Goal: Entertainment & Leisure: Browse casually

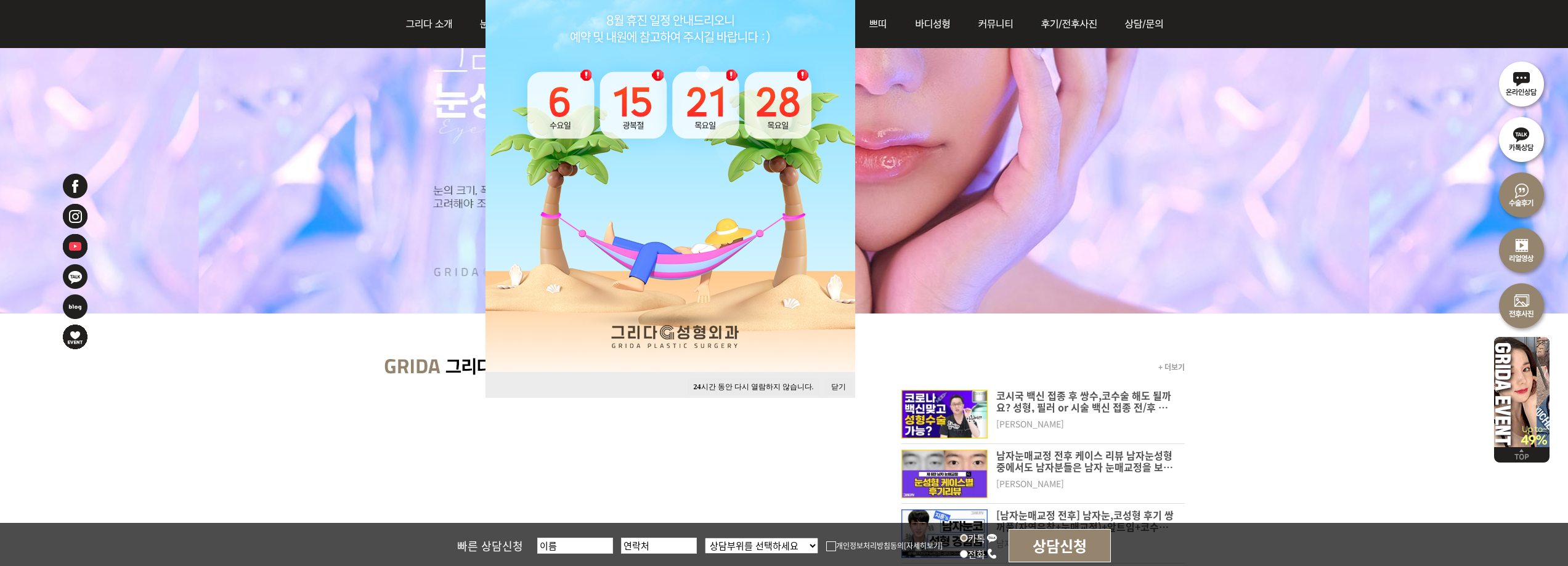
scroll to position [246, 0]
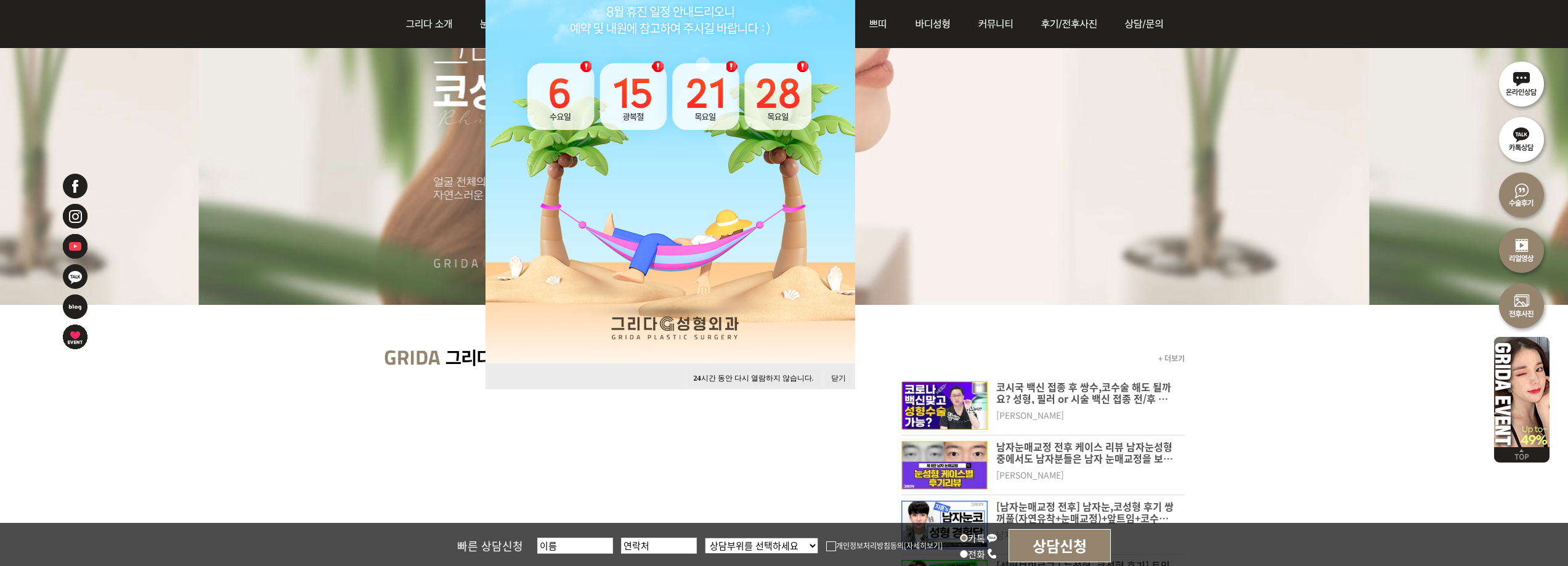
click at [840, 379] on button "닫기" at bounding box center [838, 378] width 27 height 17
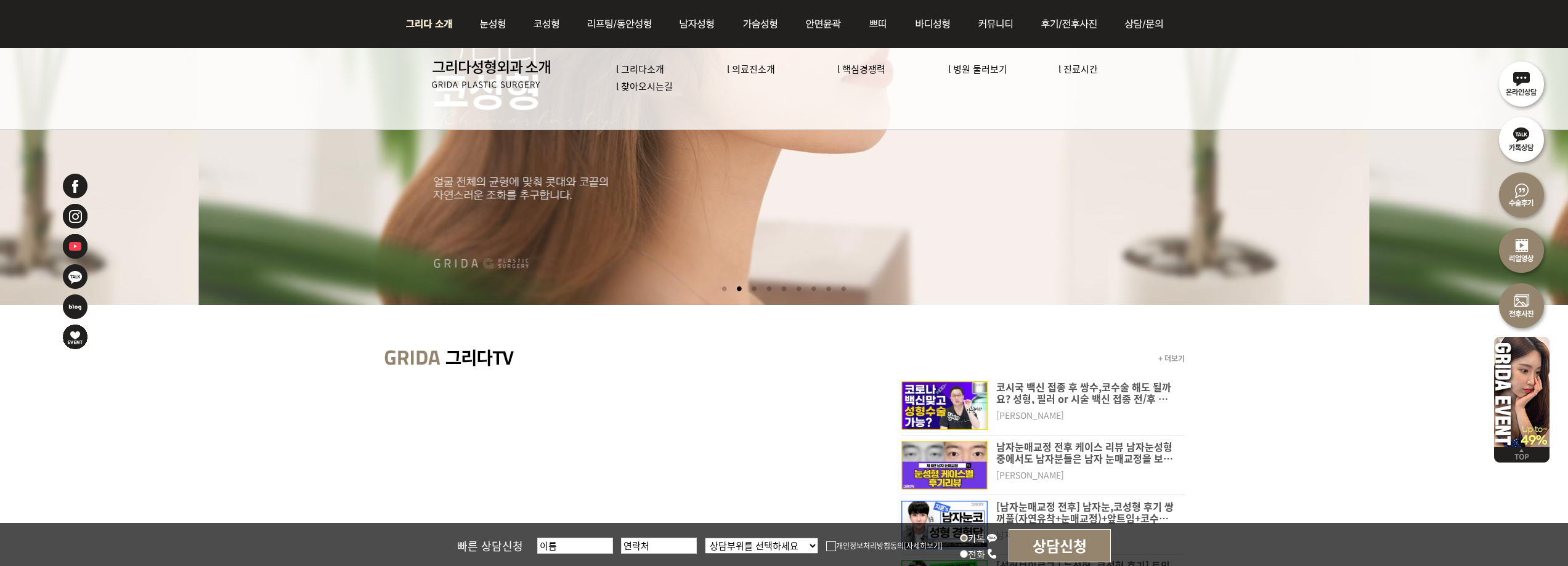
click at [763, 67] on link "l 의료진소개" at bounding box center [751, 69] width 48 height 13
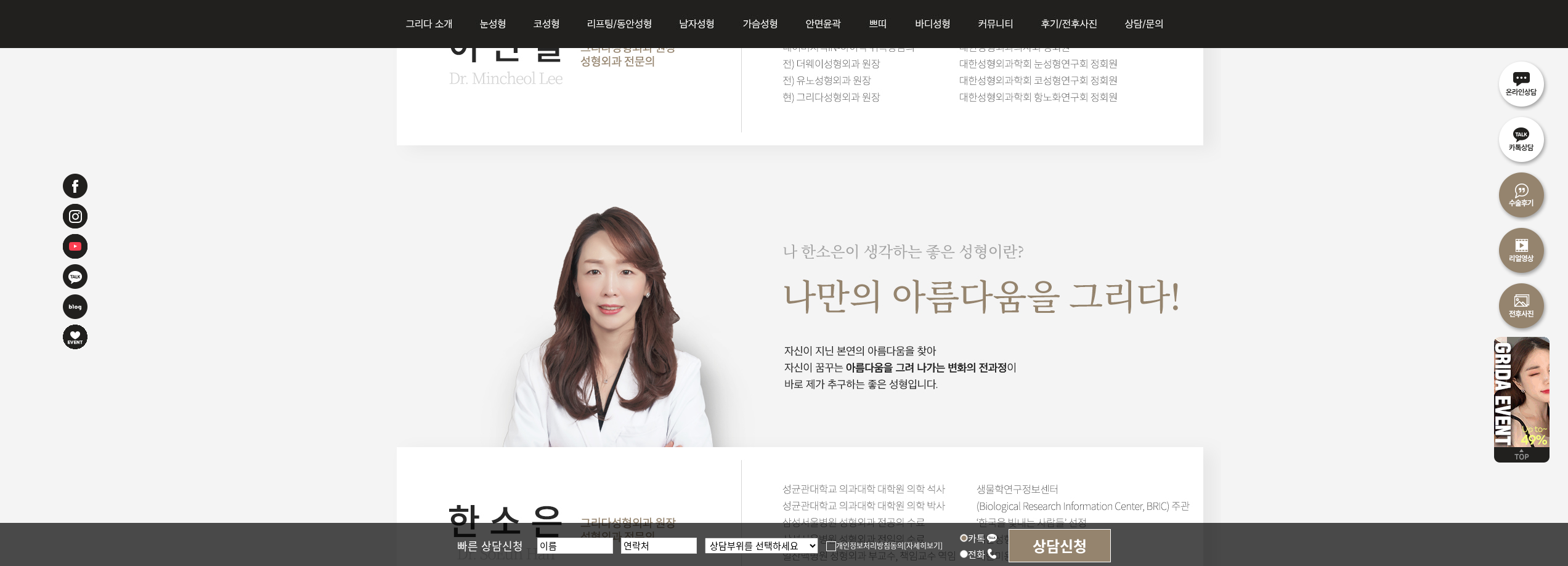
scroll to position [1848, 0]
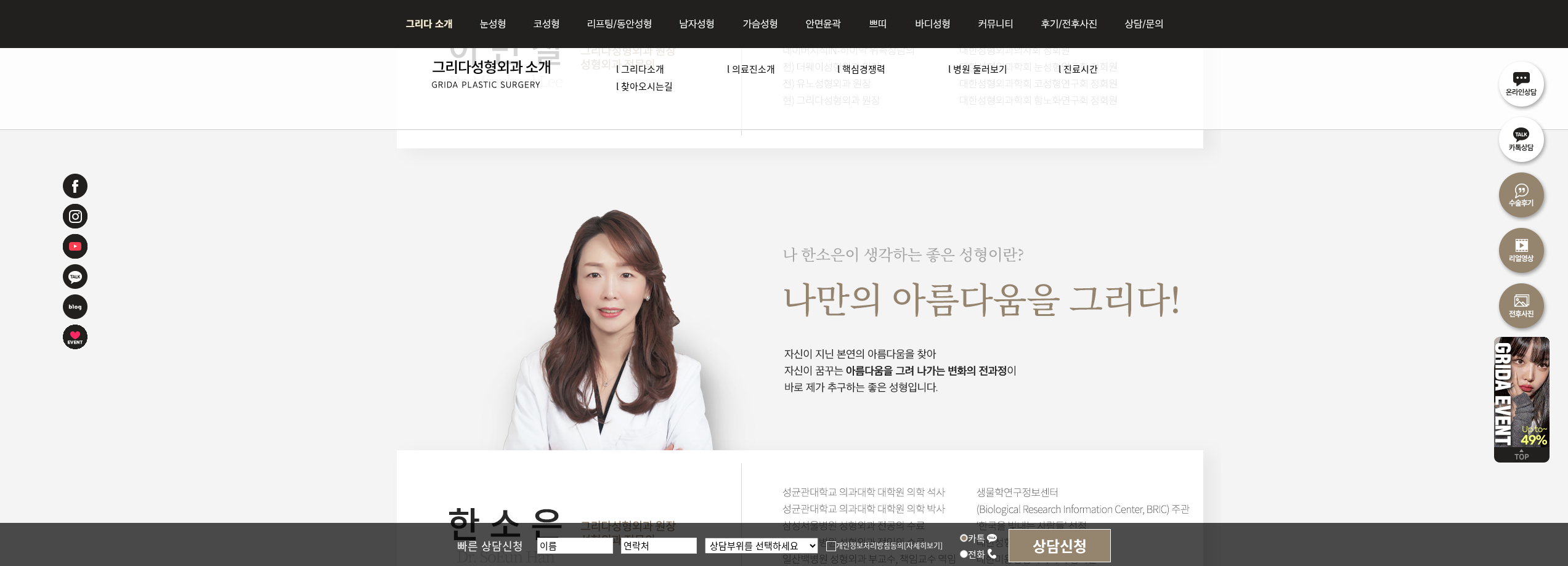
click at [973, 72] on link "l 병원 둘러보기" at bounding box center [978, 69] width 59 height 13
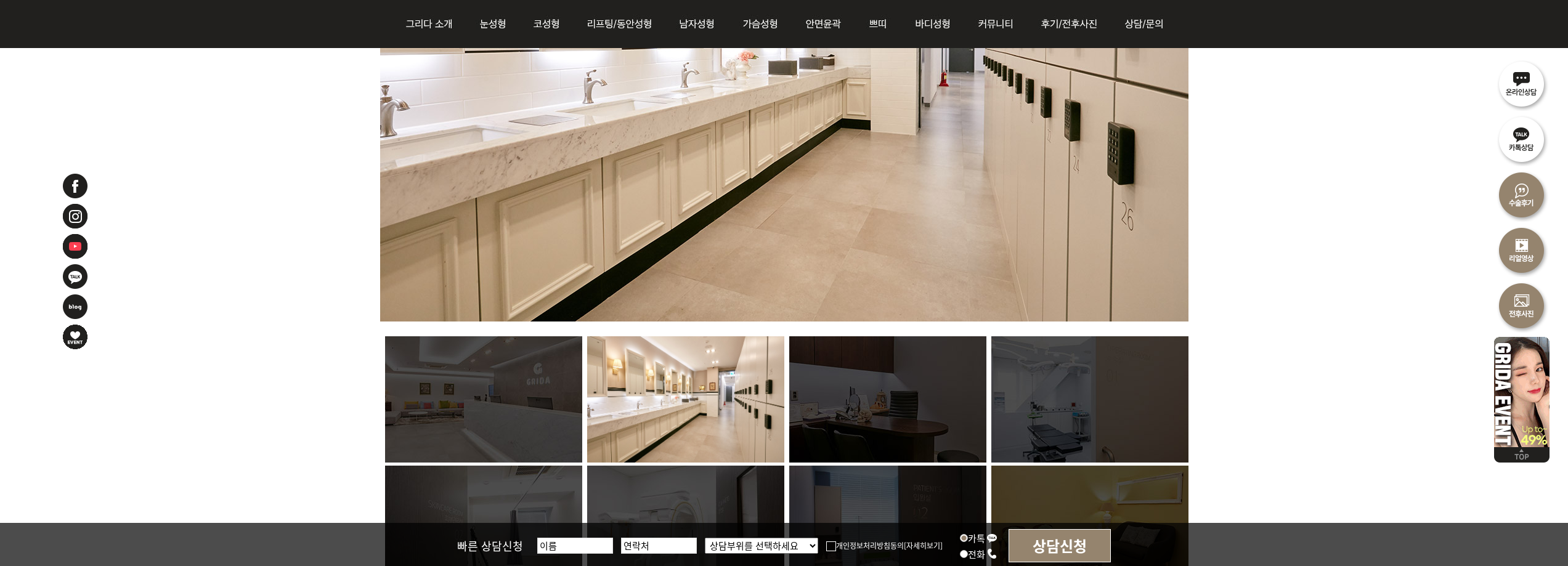
scroll to position [493, 0]
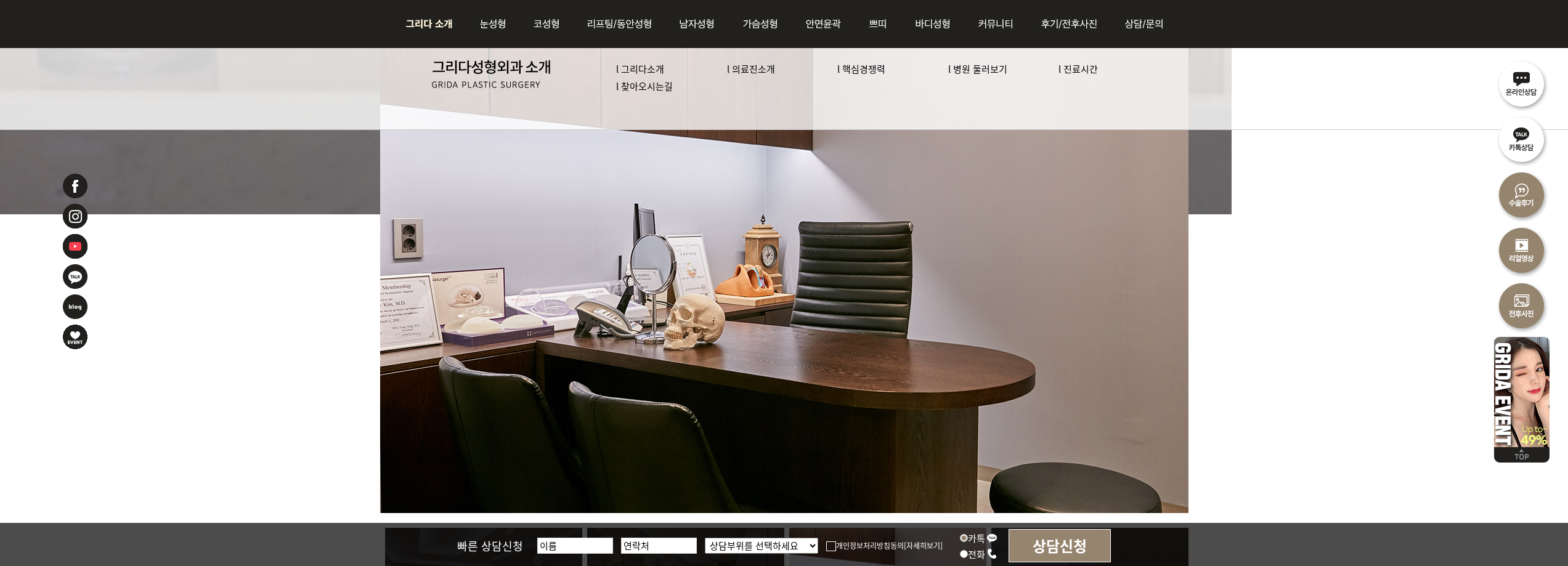
click at [990, 71] on link "l 병원 둘러보기" at bounding box center [978, 69] width 59 height 13
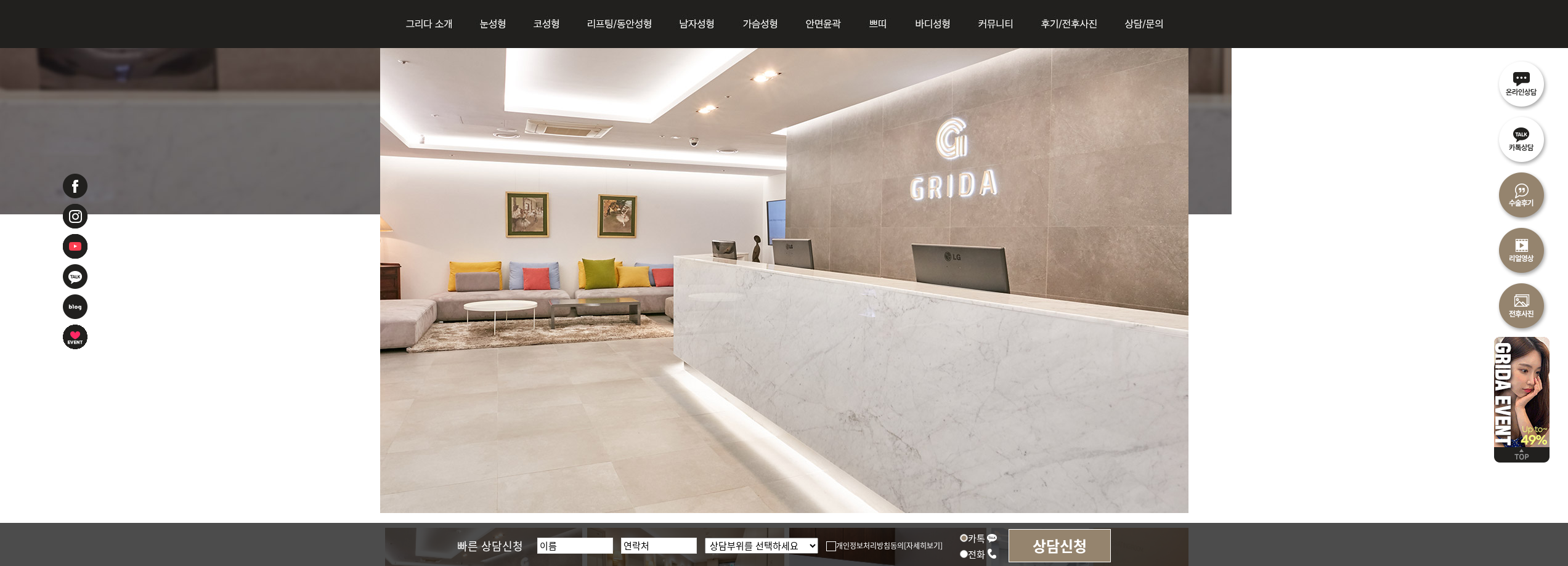
scroll to position [308, 0]
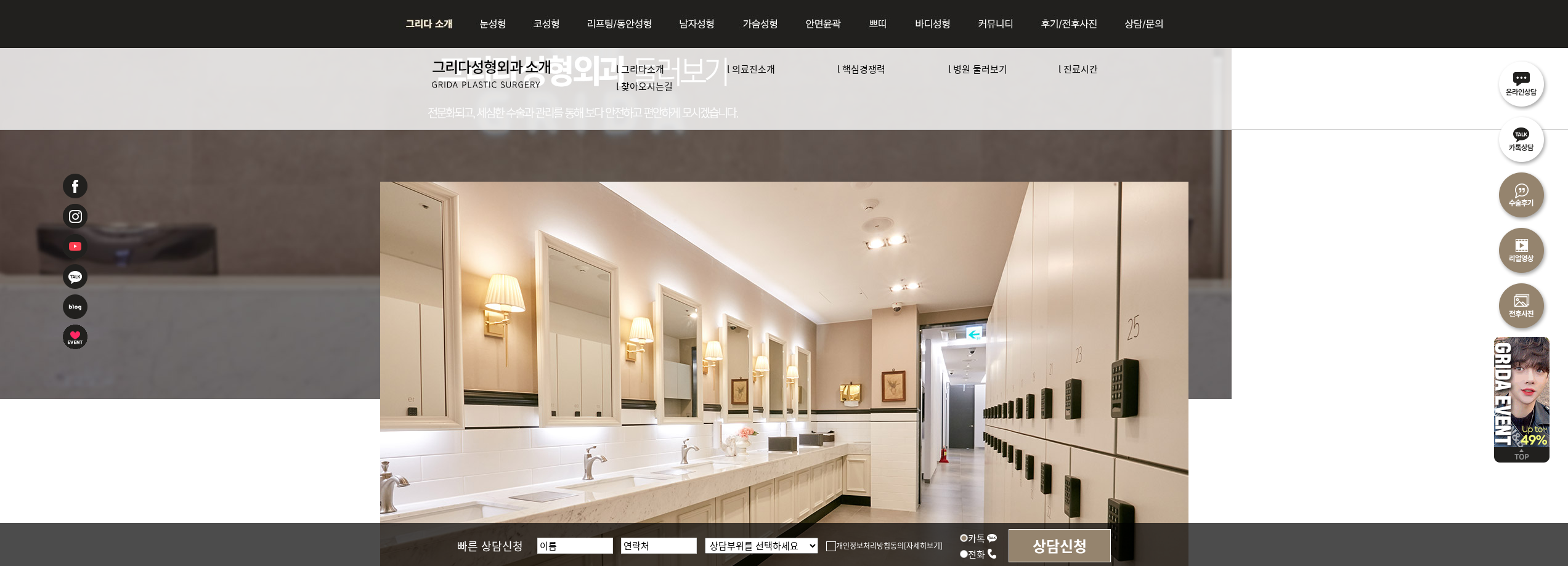
click at [1083, 71] on link "l 진료시간" at bounding box center [1078, 69] width 39 height 13
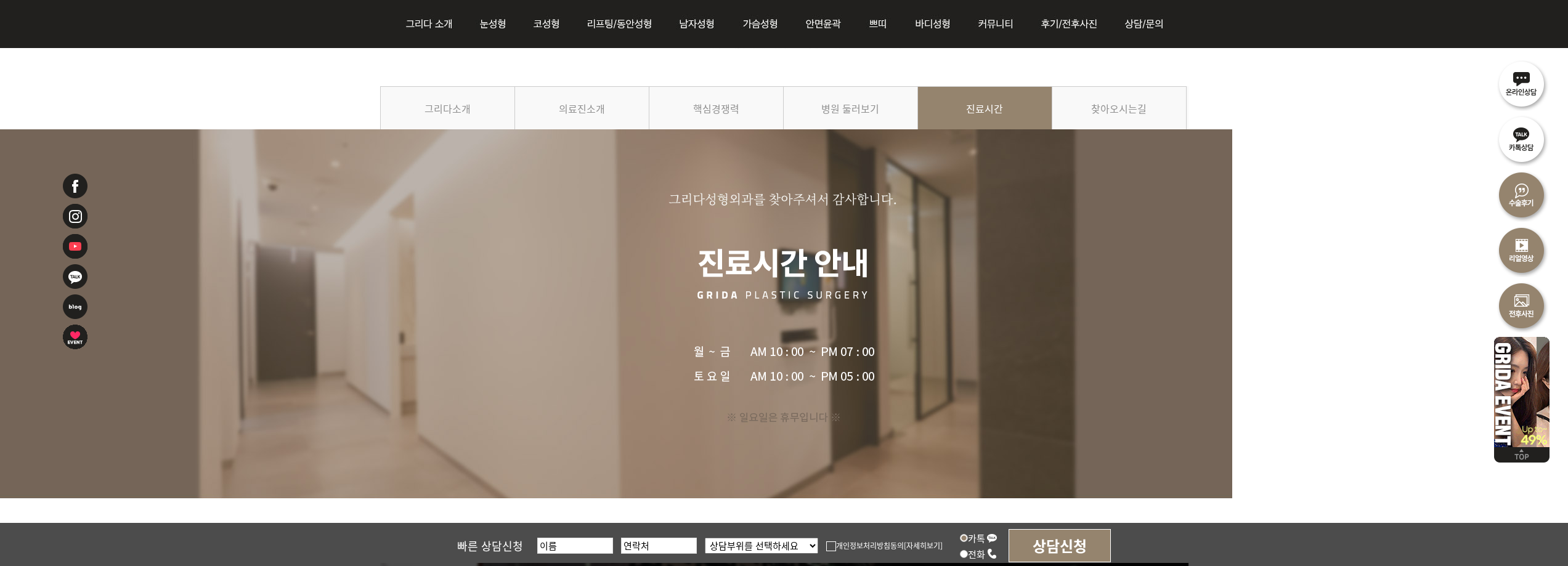
scroll to position [123, 0]
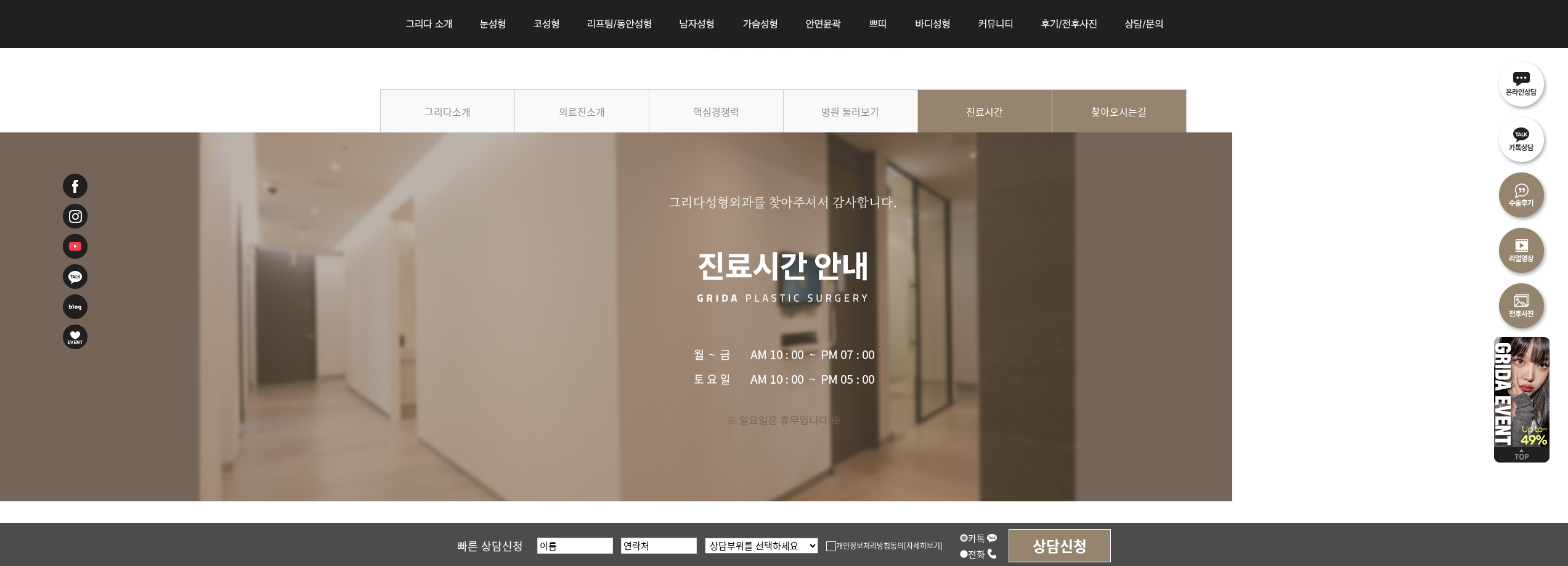
click at [1101, 121] on link "찾아오시는길" at bounding box center [1119, 117] width 134 height 56
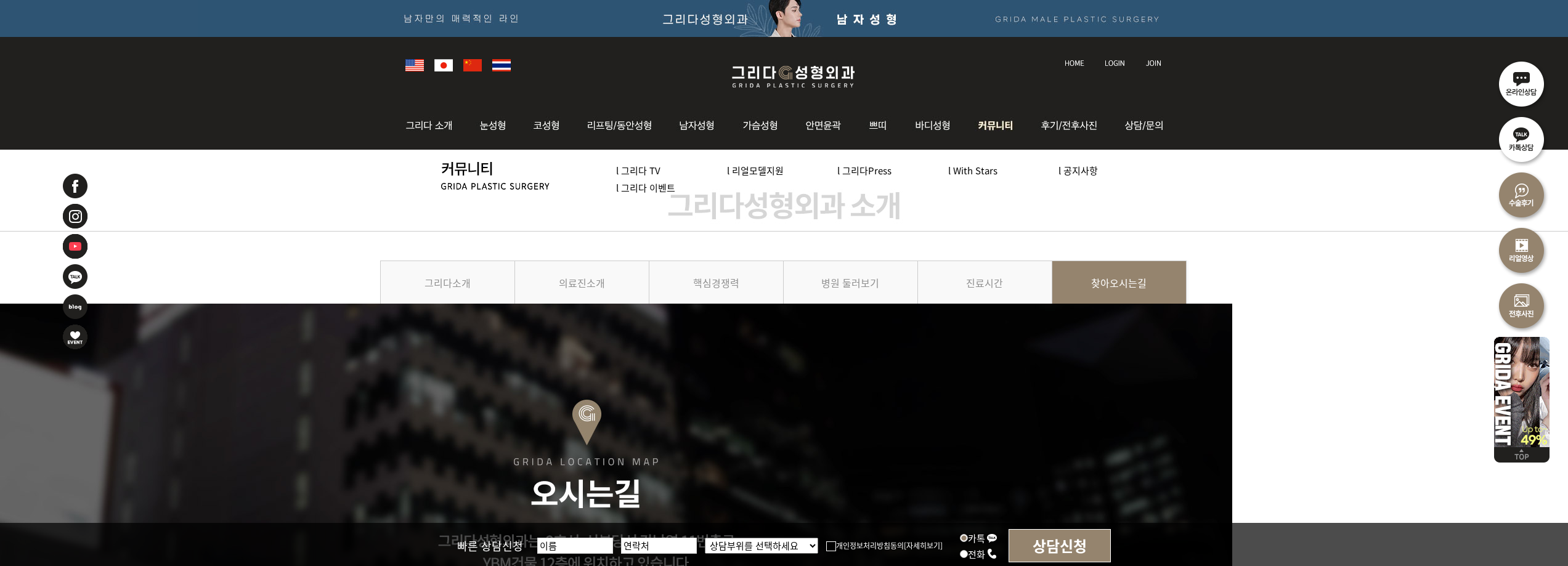
click at [644, 169] on link "l 그리다 TV" at bounding box center [639, 170] width 45 height 13
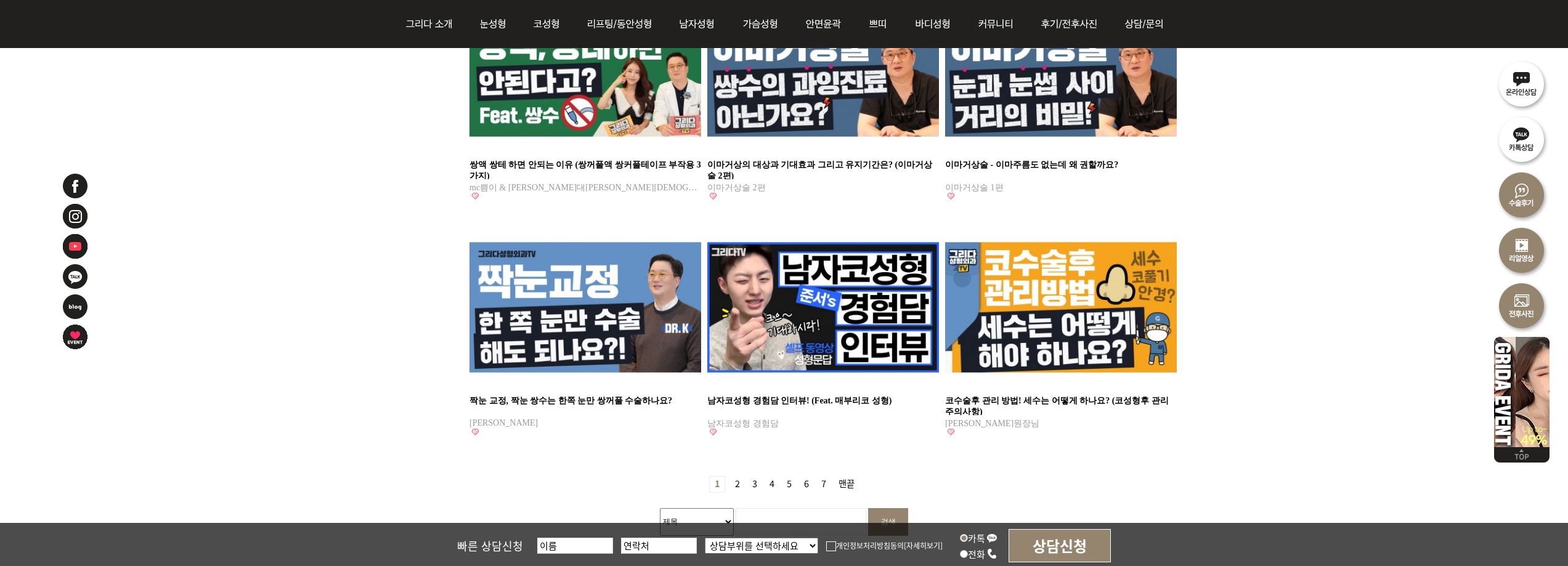
scroll to position [986, 0]
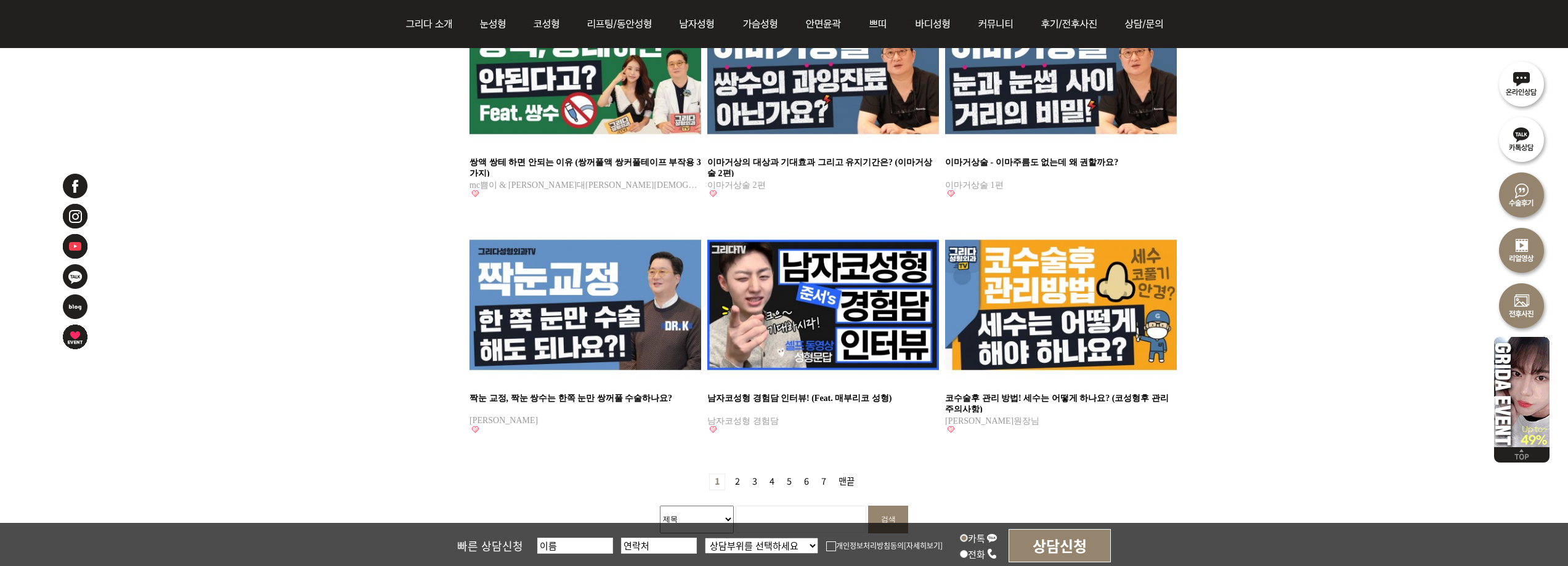
click at [740, 481] on link "2 페이지" at bounding box center [737, 482] width 15 height 15
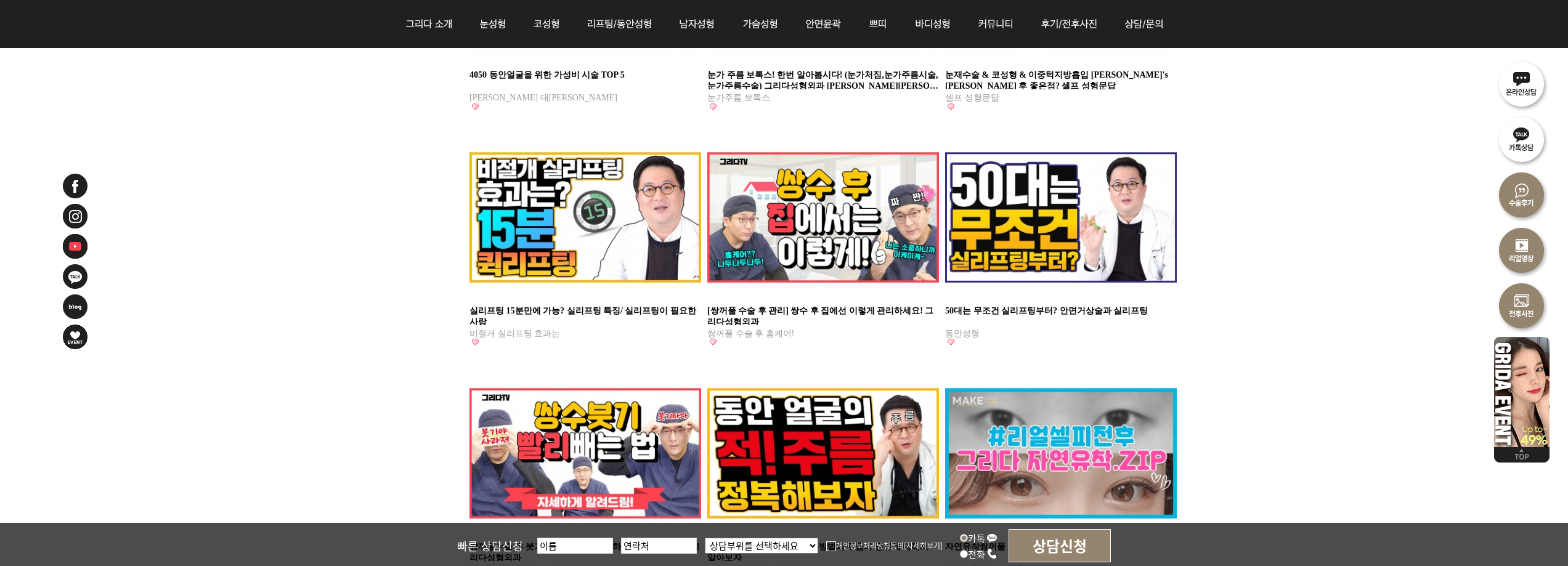
scroll to position [1047, 0]
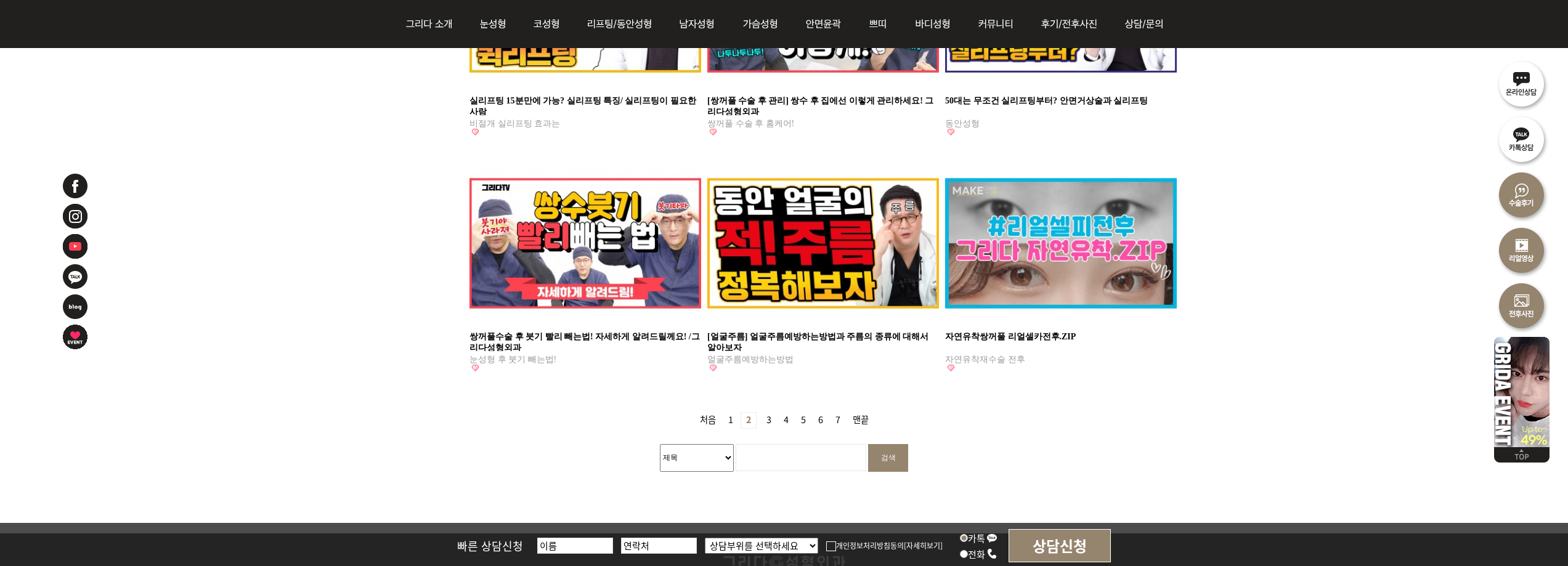
click at [766, 417] on link "3 페이지" at bounding box center [768, 420] width 15 height 15
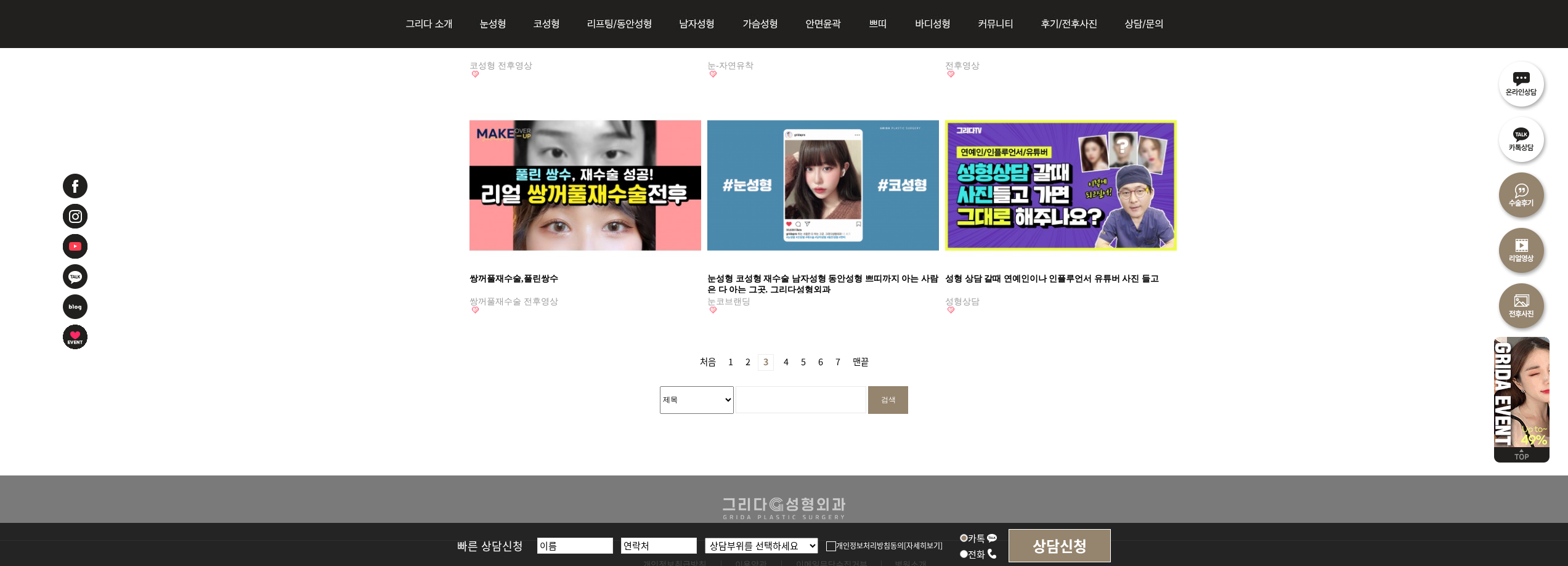
scroll to position [1109, 0]
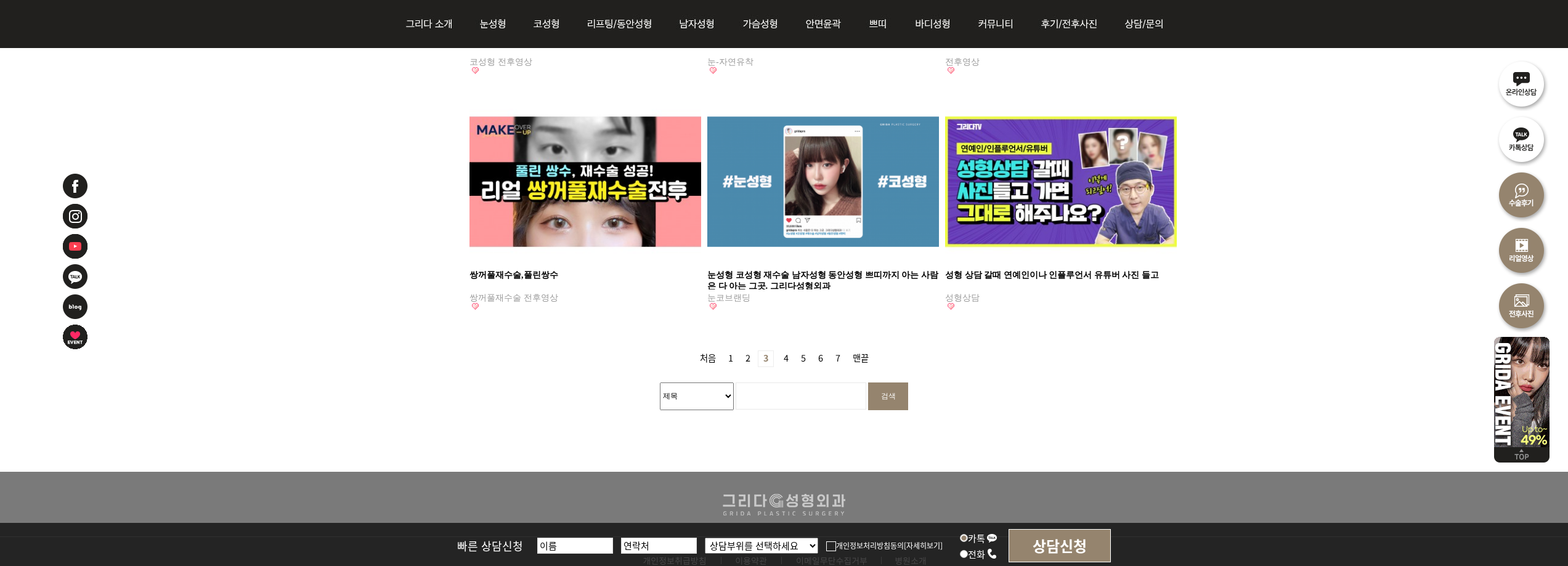
click at [782, 356] on link "4 페이지" at bounding box center [786, 359] width 15 height 15
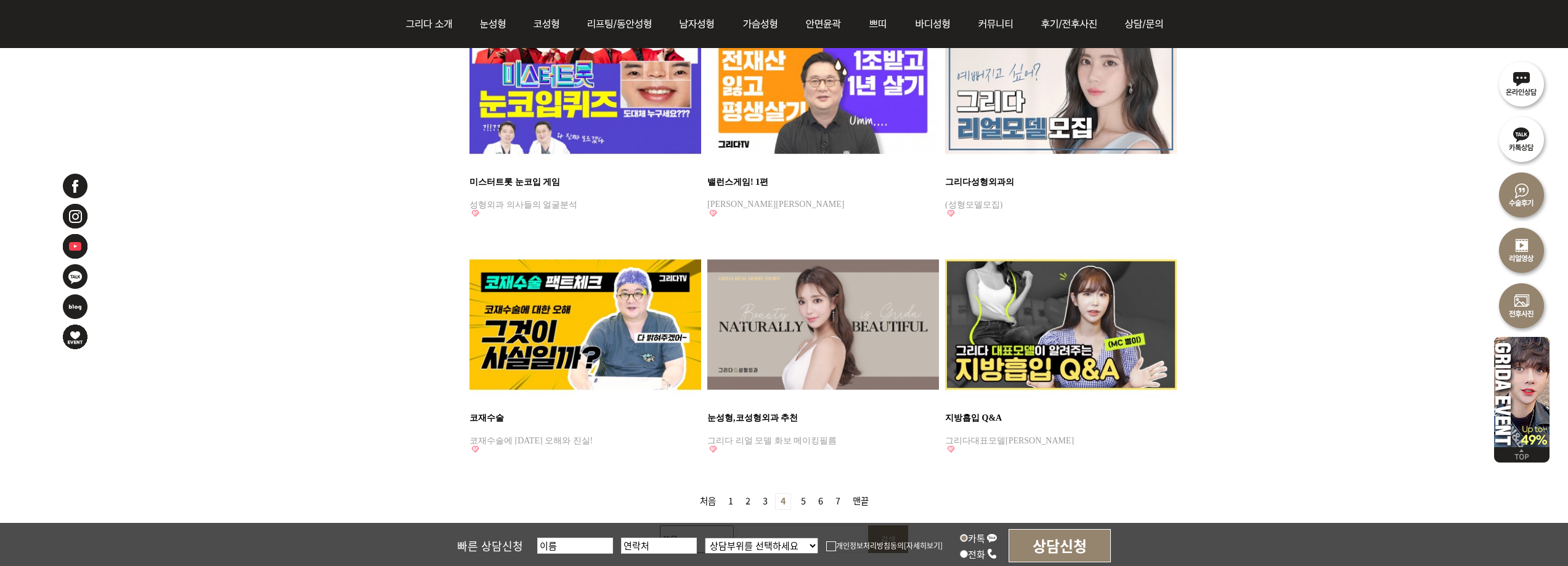
scroll to position [986, 0]
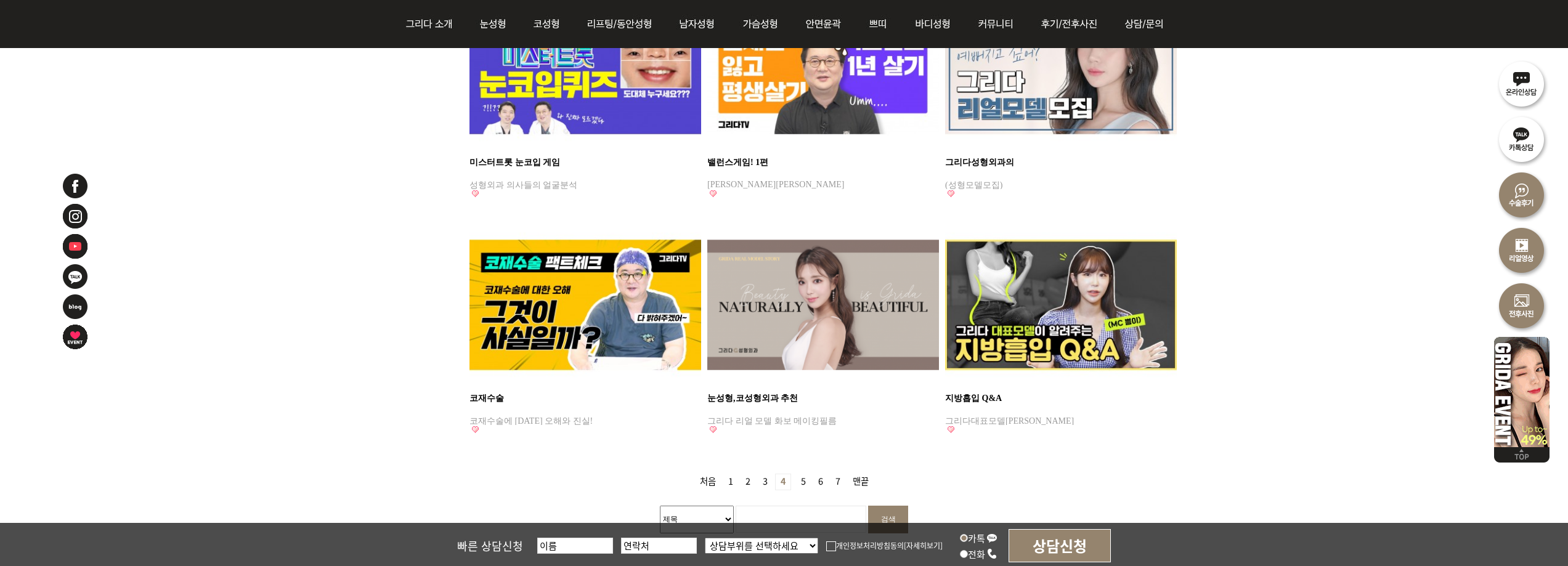
click at [798, 481] on link "5 페이지" at bounding box center [803, 482] width 15 height 15
